Goal: Task Accomplishment & Management: Manage account settings

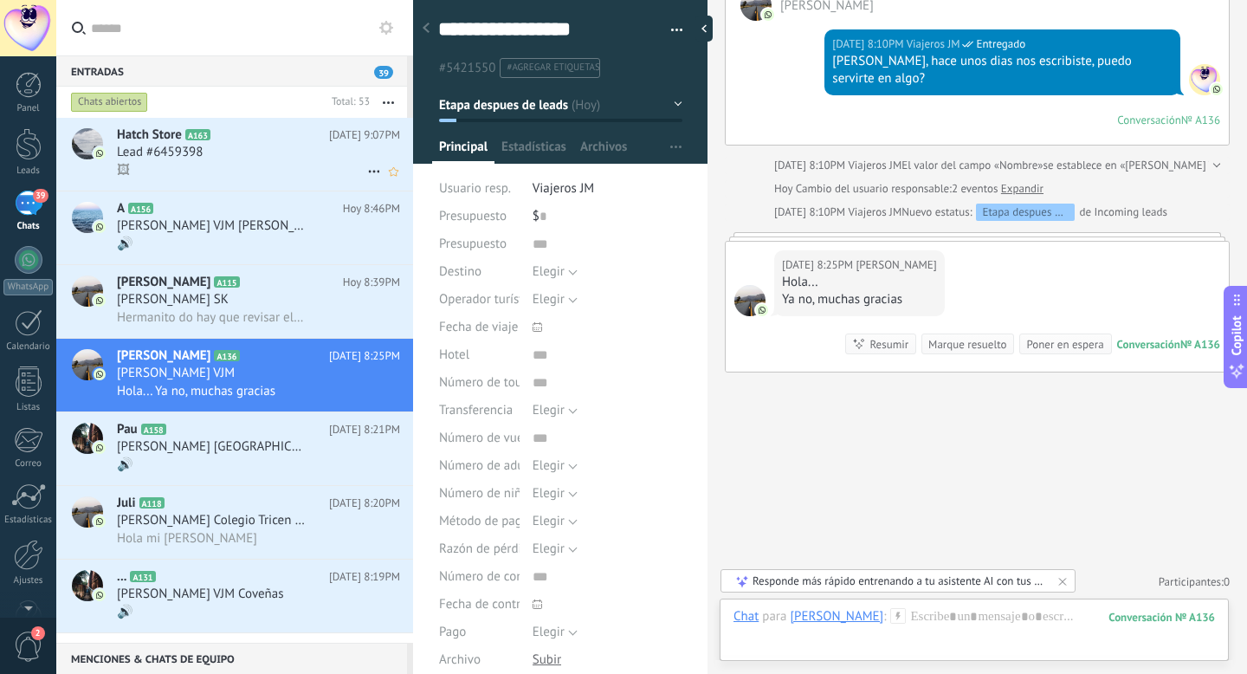
click at [206, 159] on h3 "Lead #6459398" at bounding box center [164, 152] width 94 height 17
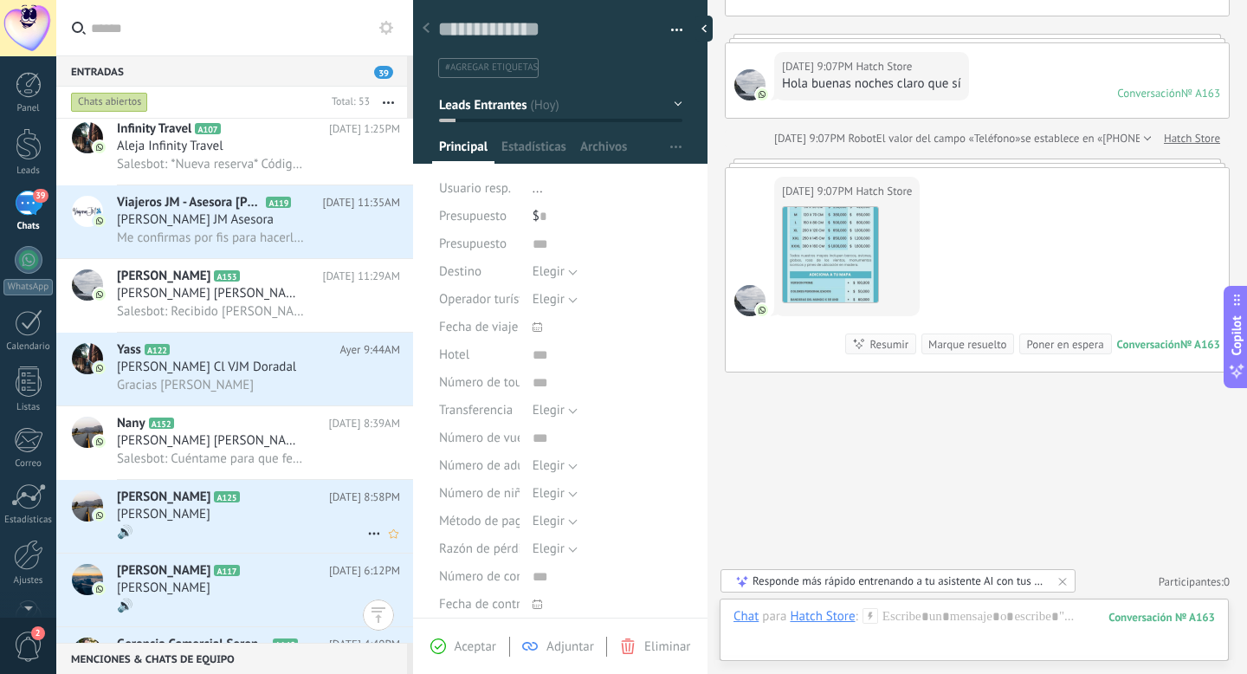
scroll to position [2175, 0]
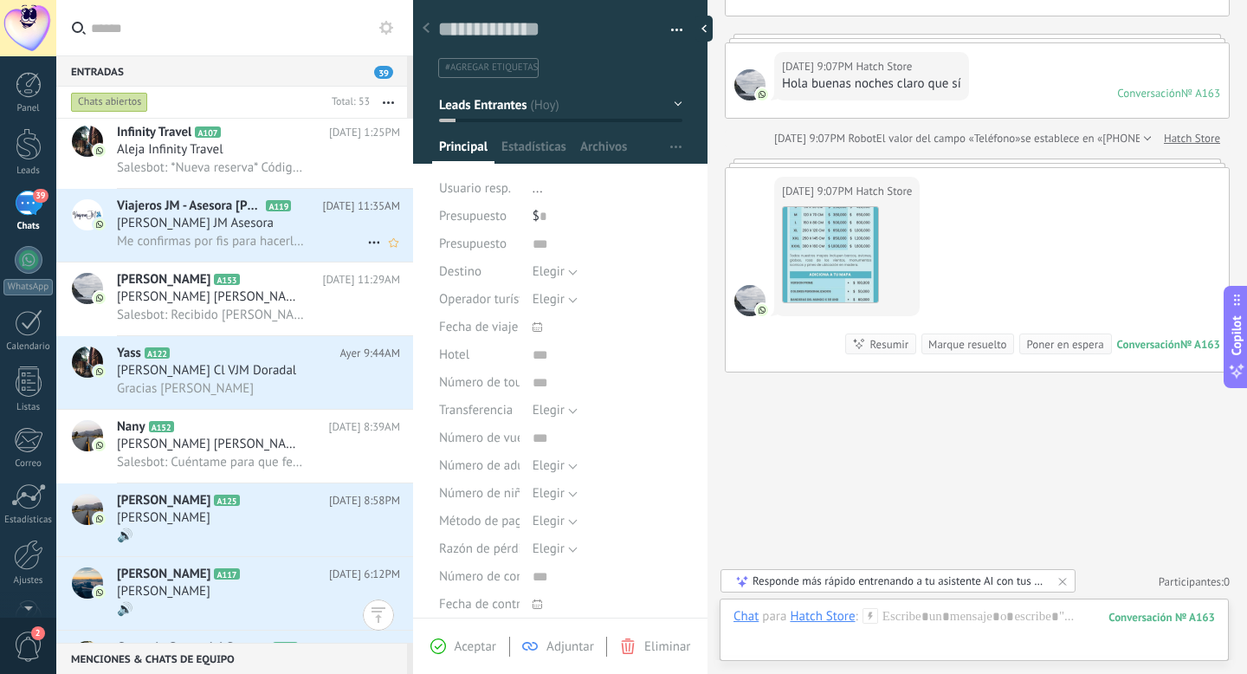
click at [301, 249] on h3 "Me confirmas por fis para hacerles el cierre que los tengo calienticos 🙏🏻" at bounding box center [215, 241] width 197 height 17
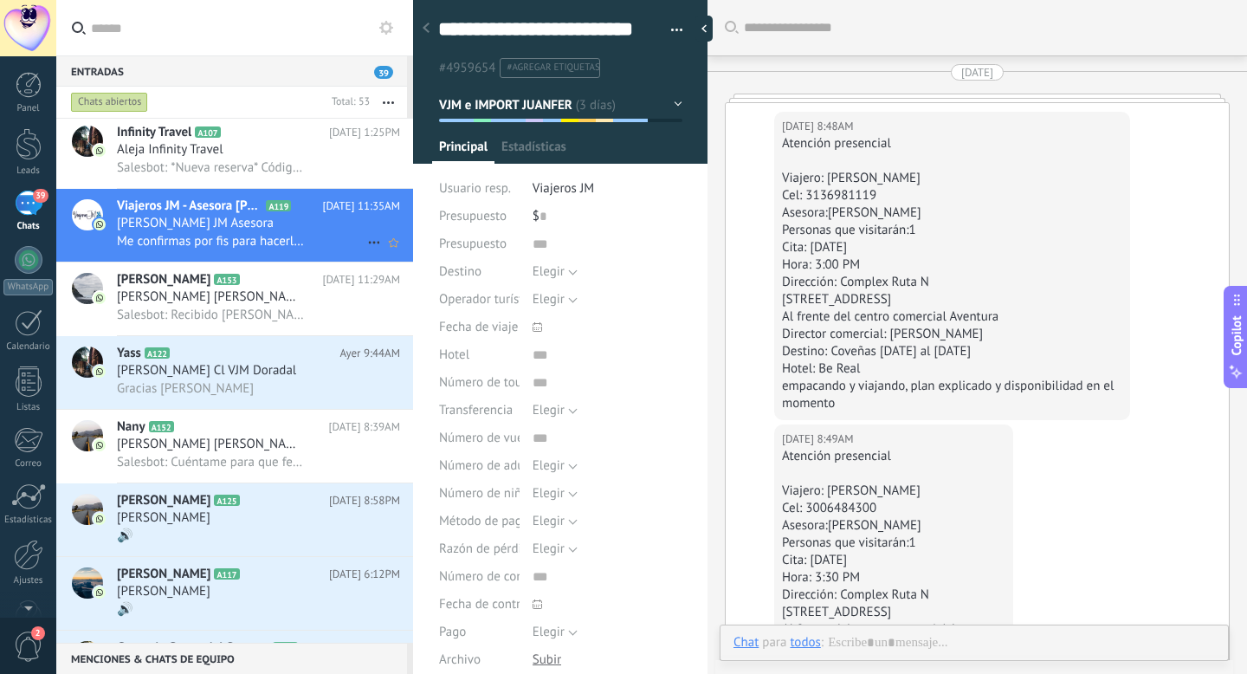
type textarea "**********"
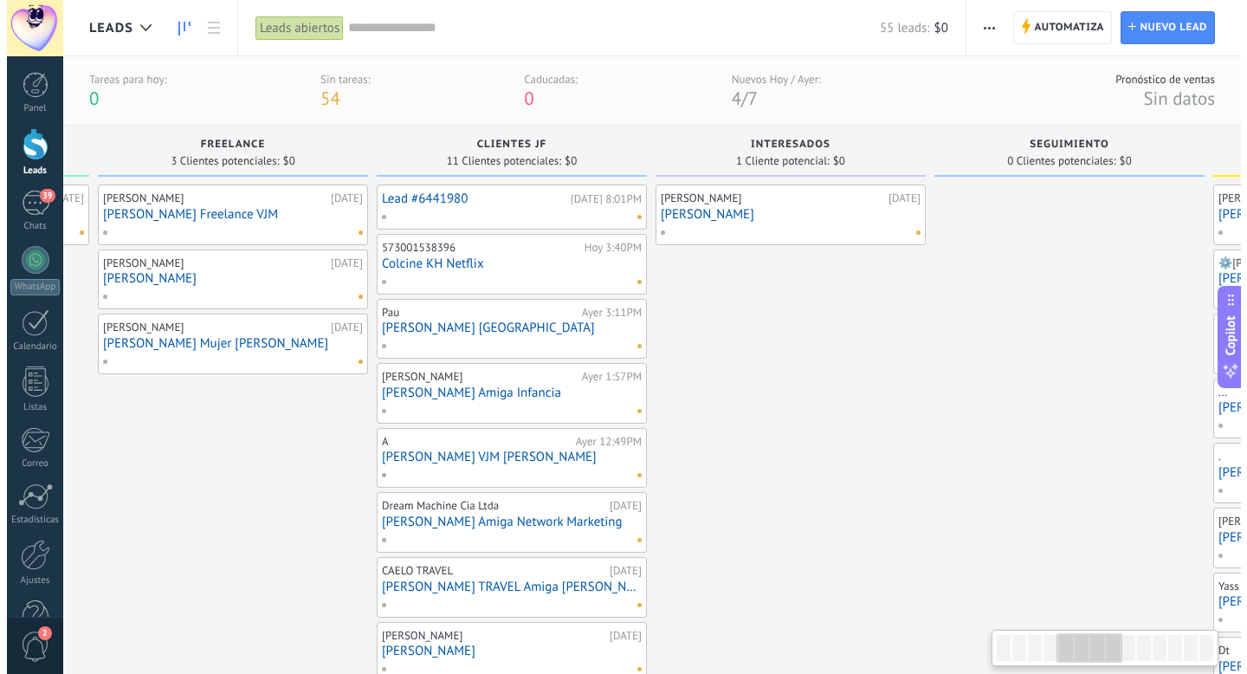
scroll to position [0, 1118]
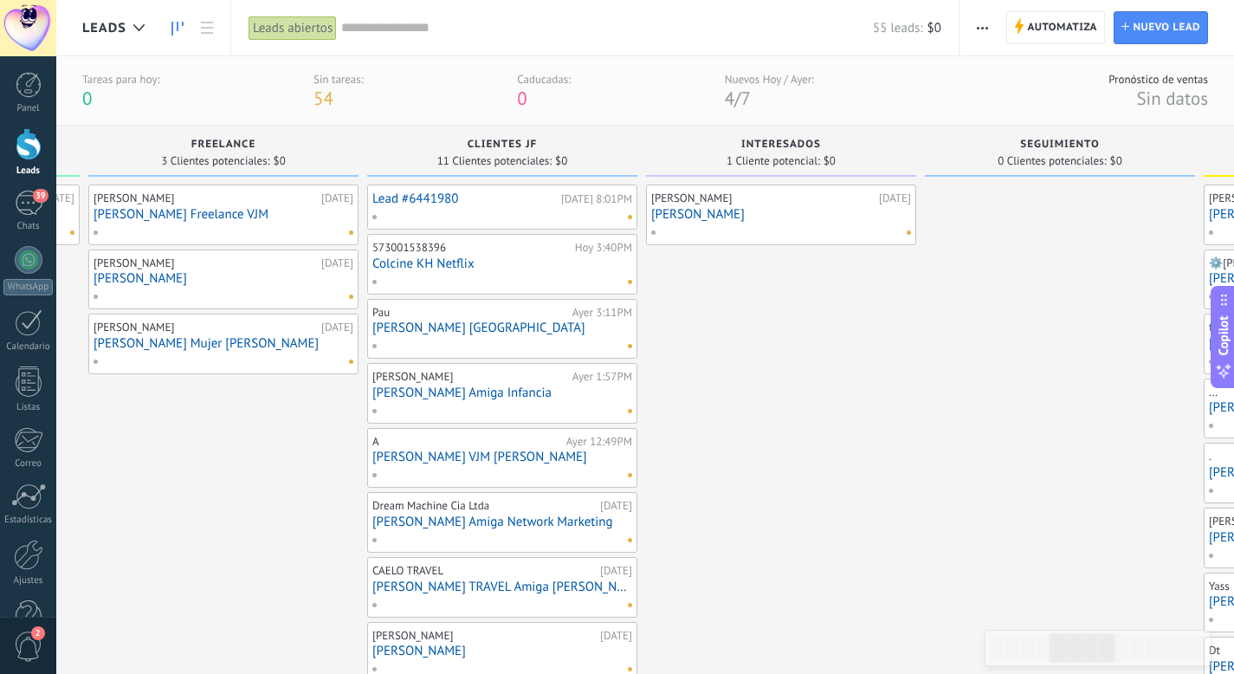
click at [488, 210] on div at bounding box center [499, 217] width 254 height 16
click at [435, 194] on link "Lead #6441980" at bounding box center [465, 198] width 185 height 15
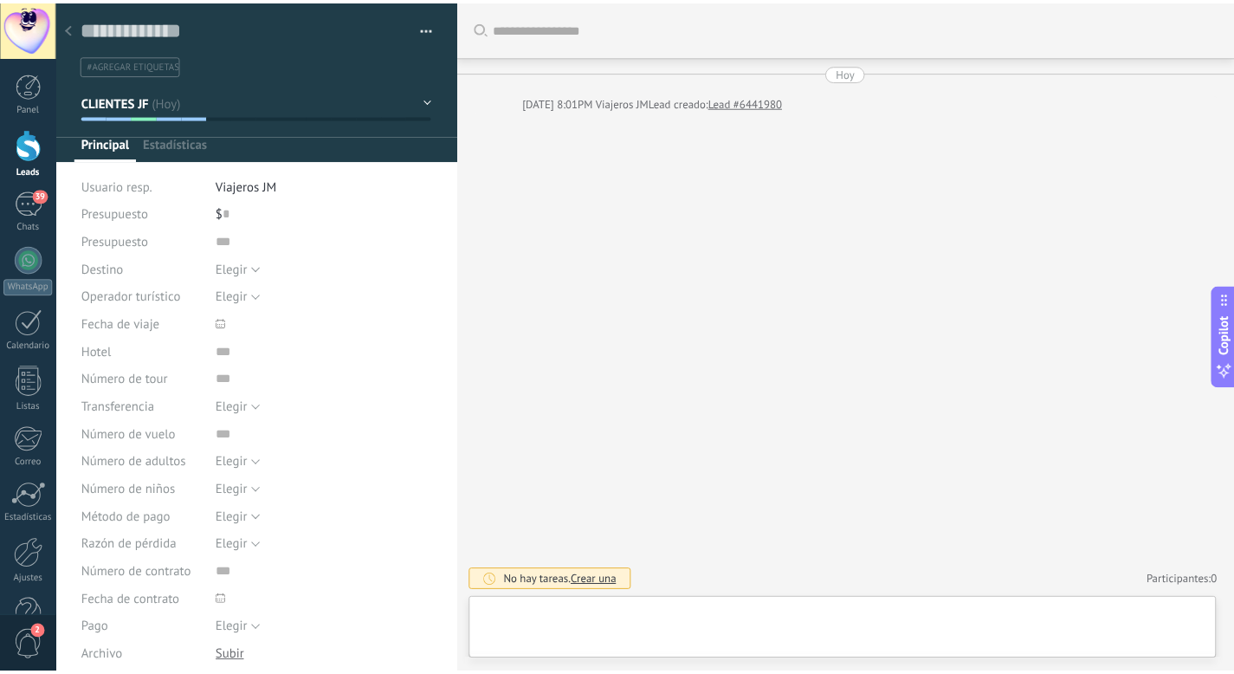
scroll to position [26, 0]
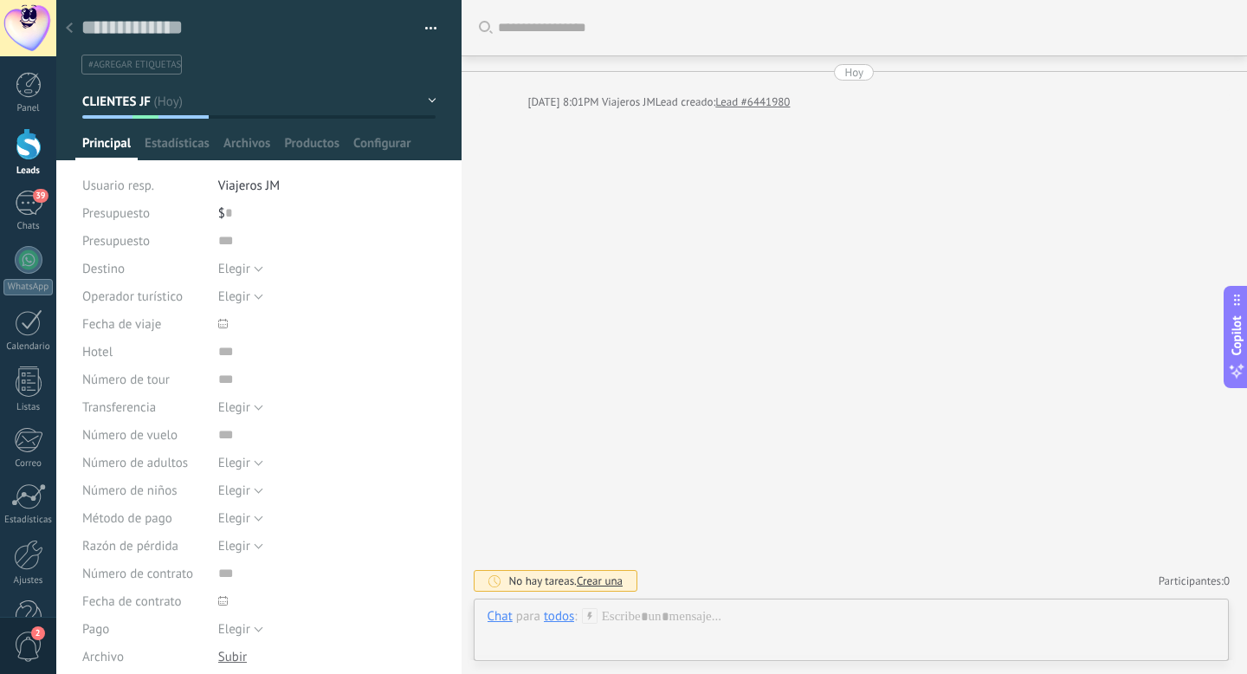
click at [68, 32] on icon at bounding box center [69, 28] width 7 height 10
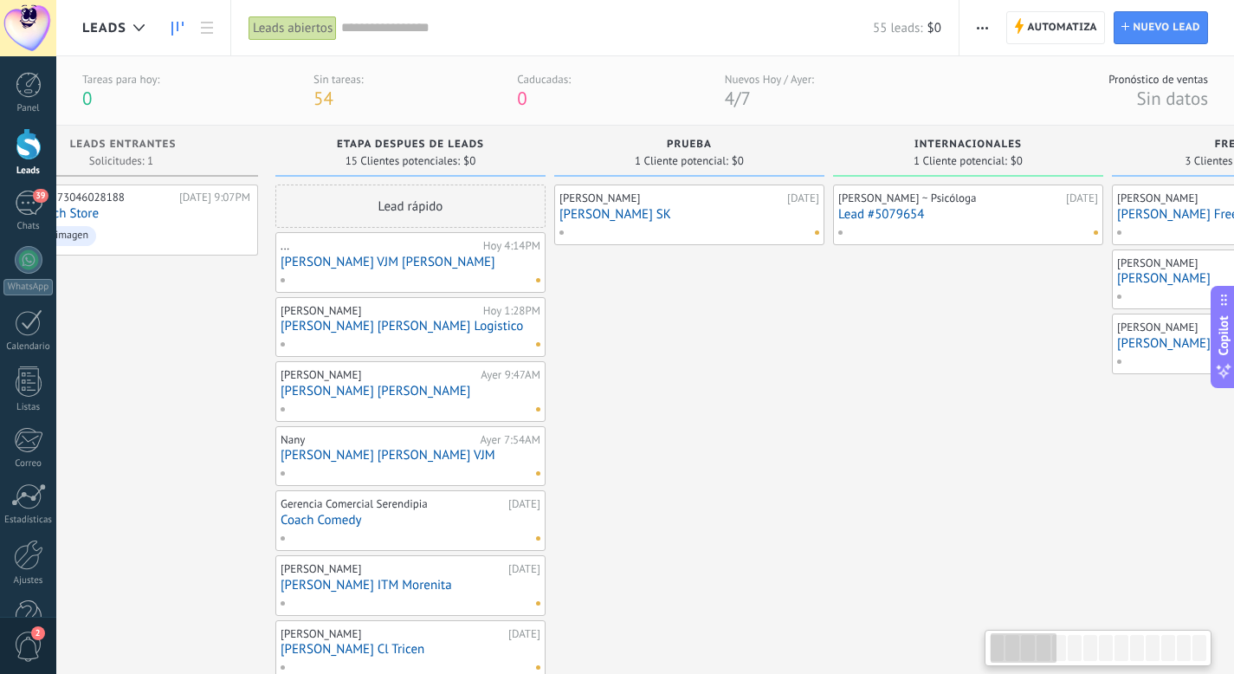
scroll to position [0, 11]
